Goal: Transaction & Acquisition: Obtain resource

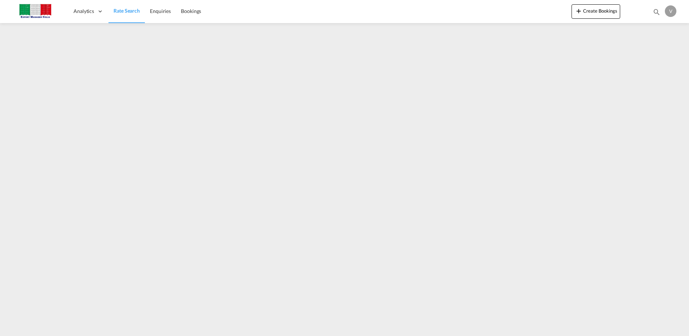
click at [126, 11] on span "Rate Search" at bounding box center [127, 11] width 26 height 6
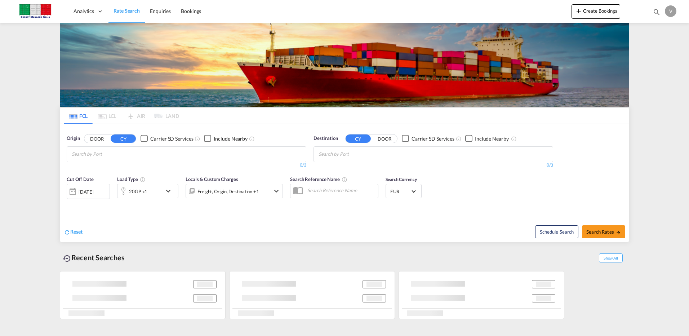
click at [104, 137] on button "DOOR" at bounding box center [96, 138] width 25 height 8
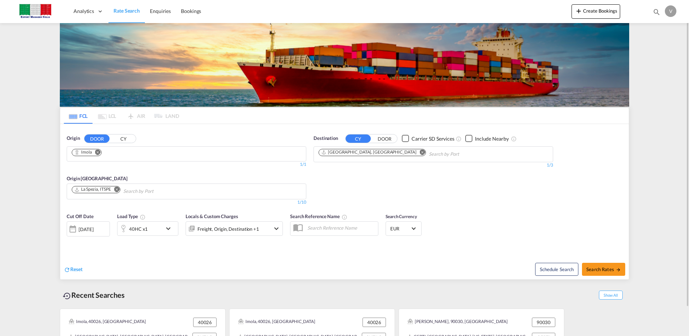
click at [97, 151] on md-icon "Remove" at bounding box center [97, 151] width 5 height 5
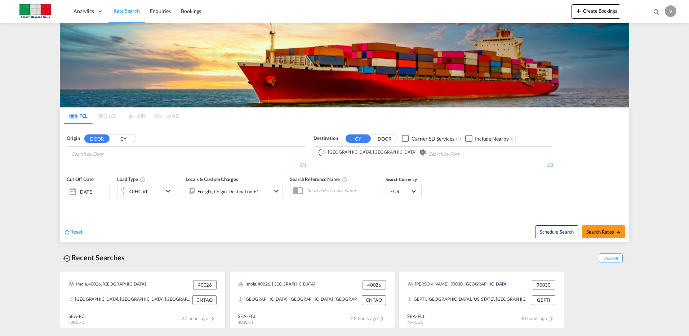
click at [97, 151] on input "Chips input." at bounding box center [106, 154] width 68 height 12
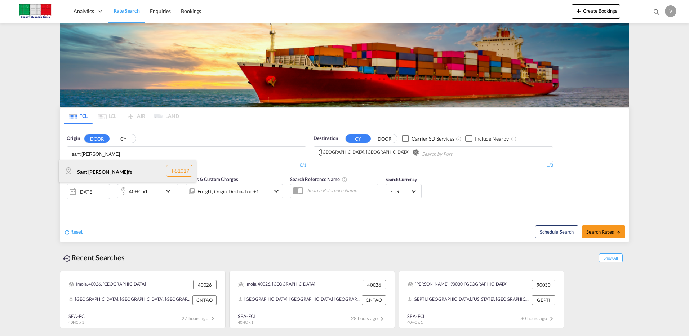
type input "sant'[PERSON_NAME]"
click at [105, 172] on div "Sant'[PERSON_NAME] fe IT-81017" at bounding box center [127, 171] width 137 height 22
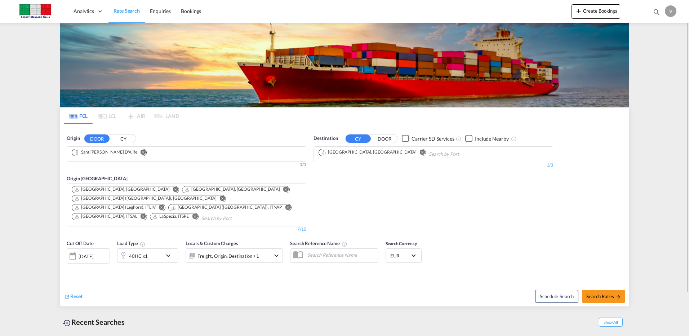
click at [420, 152] on md-icon "Remove" at bounding box center [422, 151] width 5 height 5
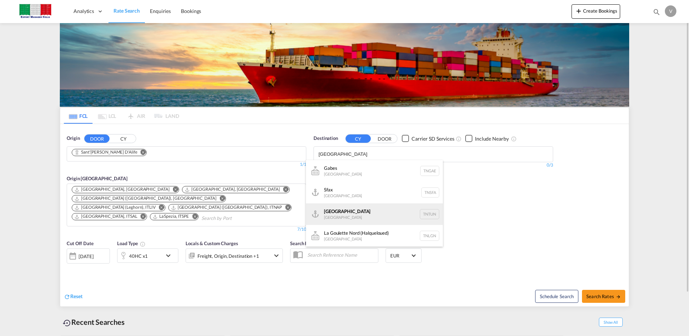
type input "[GEOGRAPHIC_DATA]"
click at [396, 217] on div "[GEOGRAPHIC_DATA] [GEOGRAPHIC_DATA] TNTUN" at bounding box center [374, 214] width 137 height 22
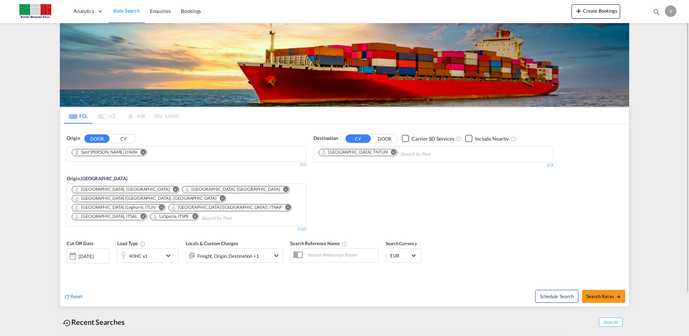
click at [197, 214] on md-icon "Remove" at bounding box center [194, 216] width 5 height 5
click at [224, 196] on md-icon "Remove" at bounding box center [222, 198] width 5 height 5
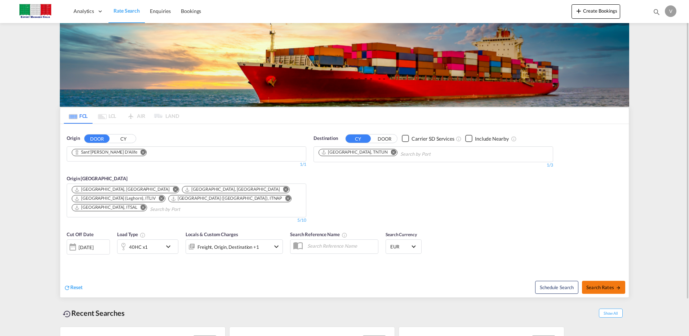
click at [615, 284] on span "Search Rates" at bounding box center [603, 287] width 35 height 6
type input "Sant'[PERSON_NAME] D'Alife to TNTUN / [DATE]"
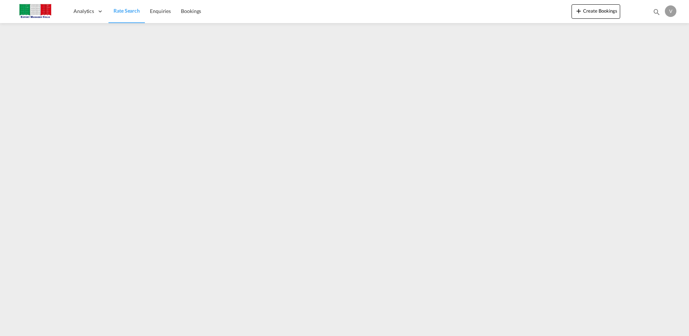
click at [130, 14] on span "Rate Search" at bounding box center [127, 10] width 26 height 7
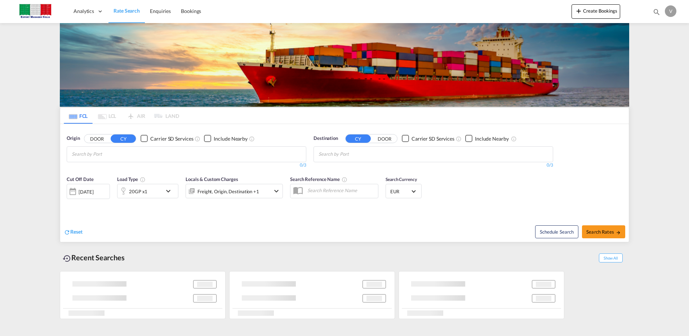
click at [97, 148] on md-chips-wrap "Chips container with autocompletion. Enter the text area, type text to search, …" at bounding box center [107, 153] width 72 height 13
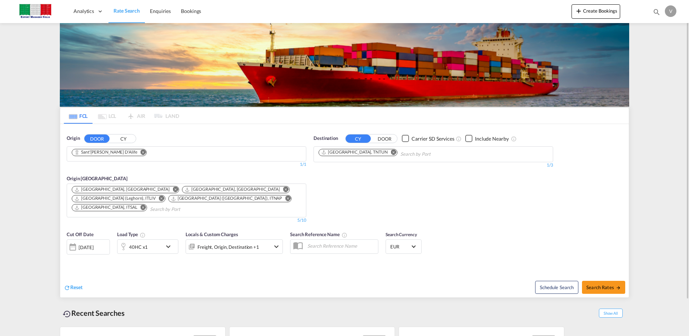
click at [391, 152] on md-icon "Remove" at bounding box center [393, 151] width 5 height 5
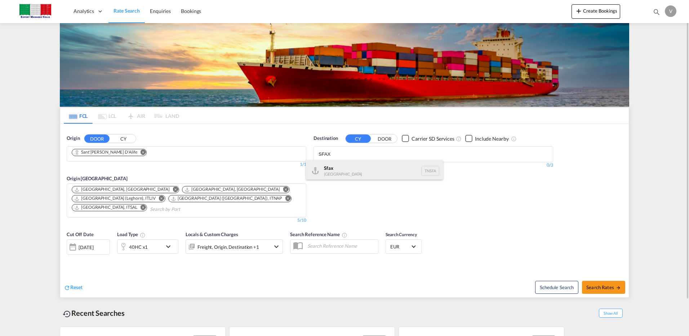
type input "SFAX"
click at [340, 169] on div "Sfax [GEOGRAPHIC_DATA] TNSFA" at bounding box center [374, 171] width 137 height 22
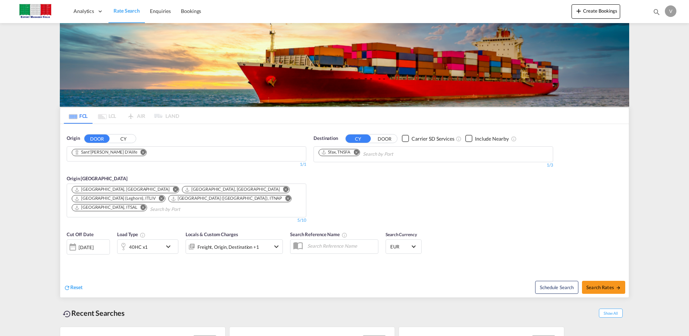
click at [603, 281] on button "Search Rates" at bounding box center [603, 287] width 43 height 13
type input "Sant'[PERSON_NAME] D'Alife to TNSFA / [DATE]"
